Goal: Complete application form

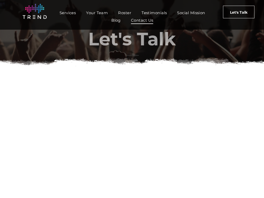
scroll to position [99, 0]
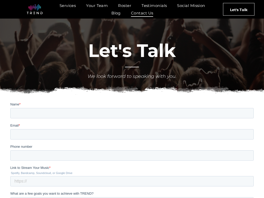
scroll to position [59, 0]
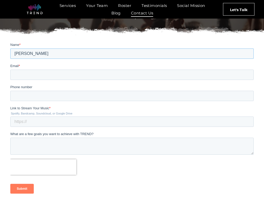
type input "Stela James"
type input "stela@vas4hire.com"
type input "7252587787"
type input "www.vas4hire.com"
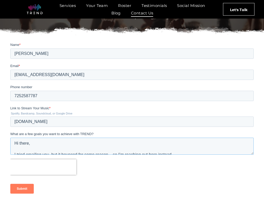
scroll to position [36, 0]
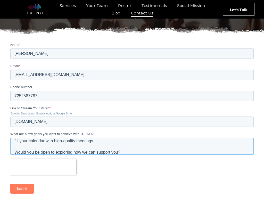
type textarea "Hi there, I tried emailing you, but it bounced for some reason... so I’m reachi…"
click at [22, 188] on input "Submit" at bounding box center [21, 188] width 23 height 10
